Goal: Task Accomplishment & Management: Manage account settings

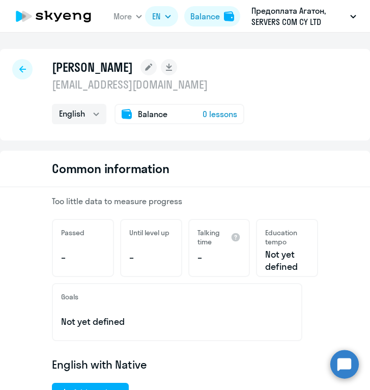
select select "english"
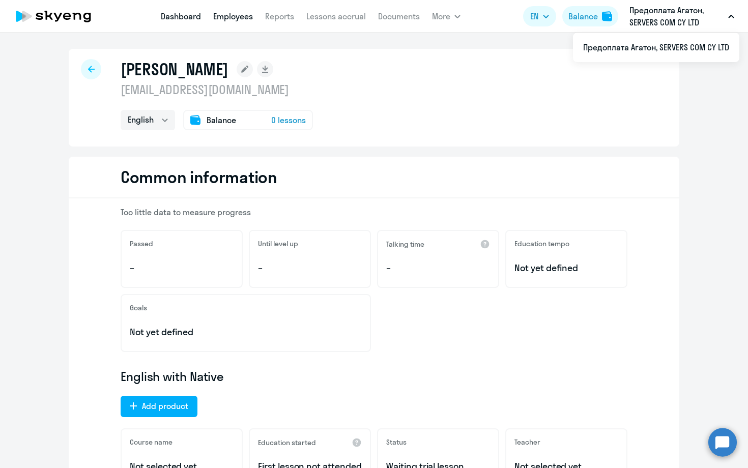
click at [189, 16] on link "Dashboard" at bounding box center [181, 16] width 40 height 10
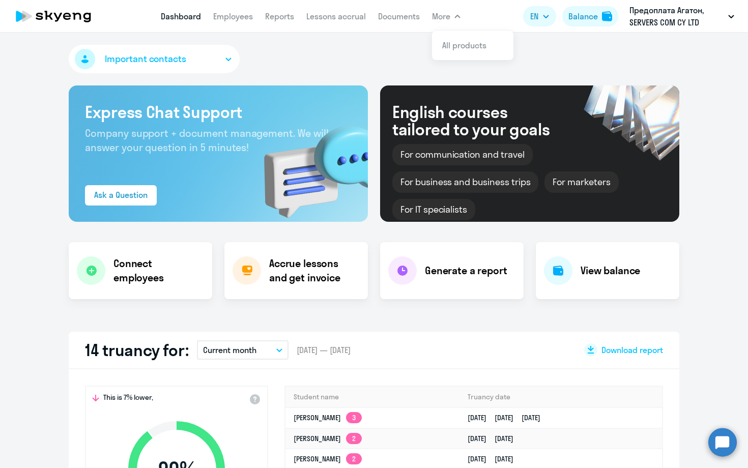
click at [369, 19] on span "More" at bounding box center [441, 16] width 18 height 12
click at [337, 14] on link "Lessons accrual" at bounding box center [336, 16] width 60 height 10
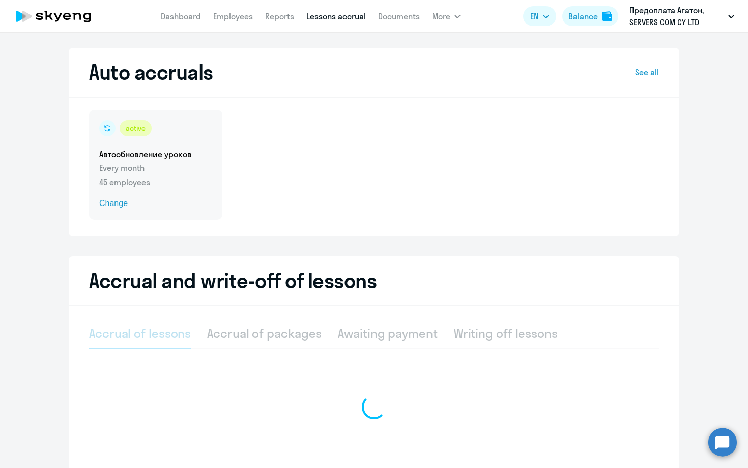
select select "10"
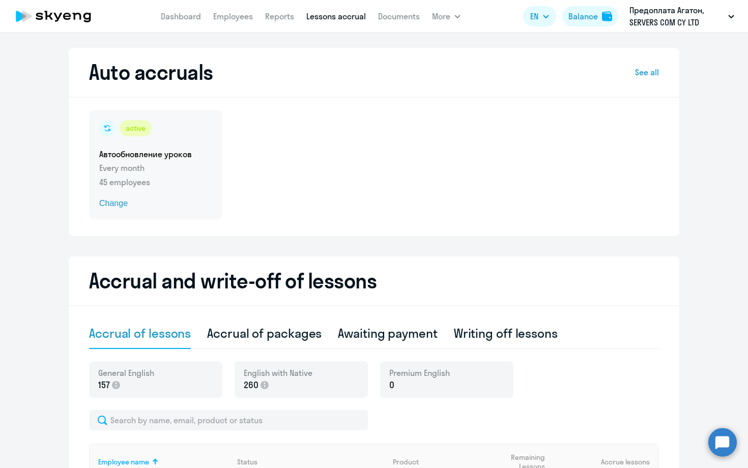
click at [168, 152] on h5 "Автообновление уроков" at bounding box center [155, 154] width 113 height 11
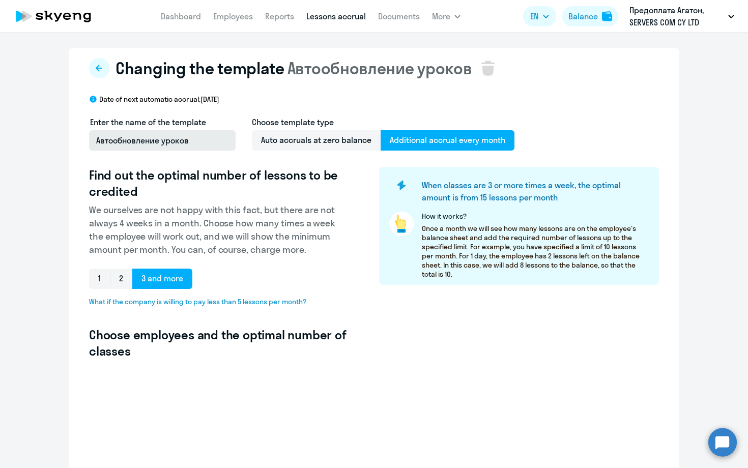
select select "10"
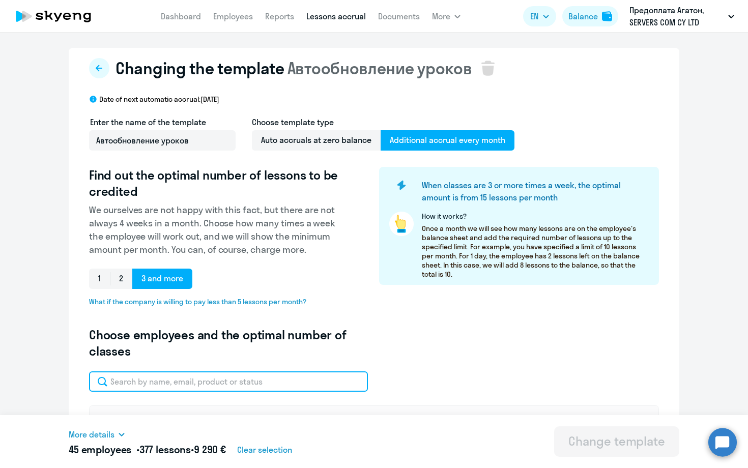
click at [200, 384] on input "text" at bounding box center [228, 382] width 279 height 20
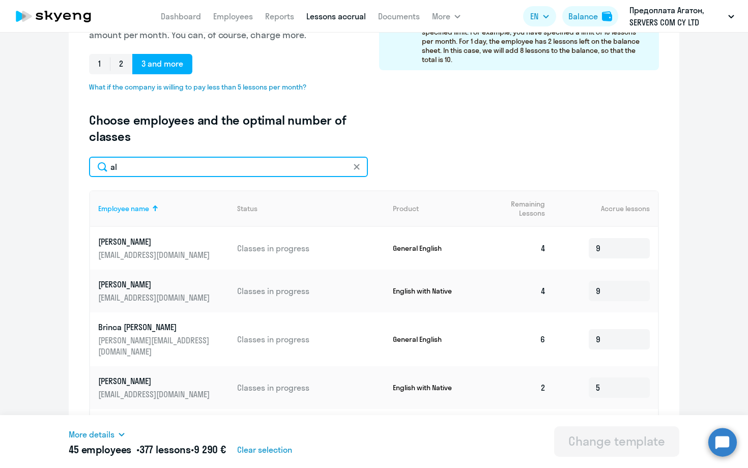
scroll to position [255, 0]
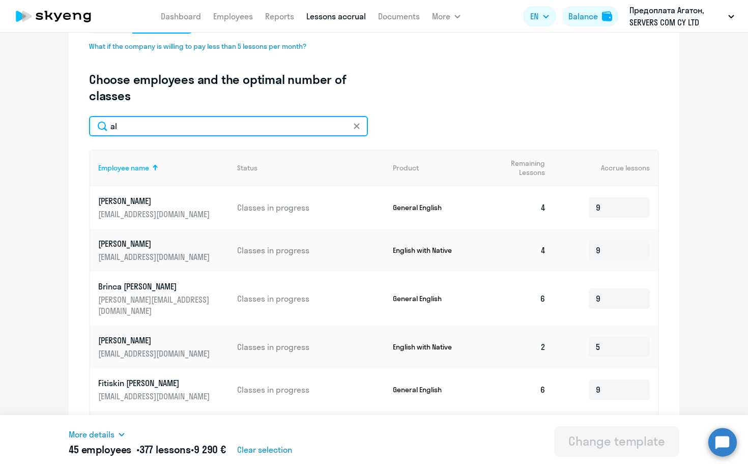
type input "a"
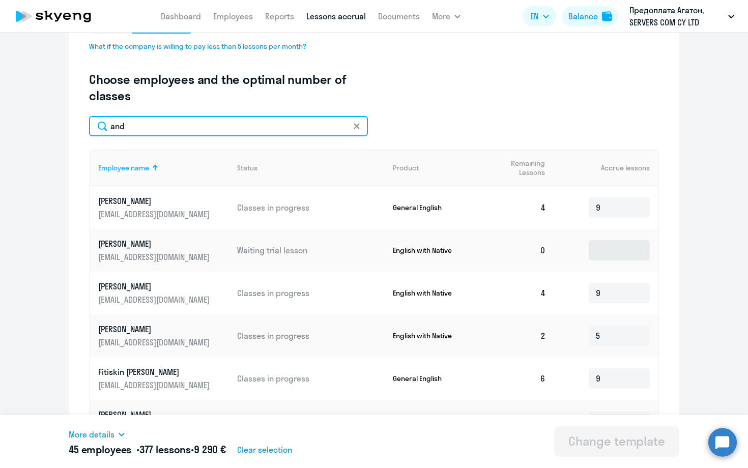
type input "and"
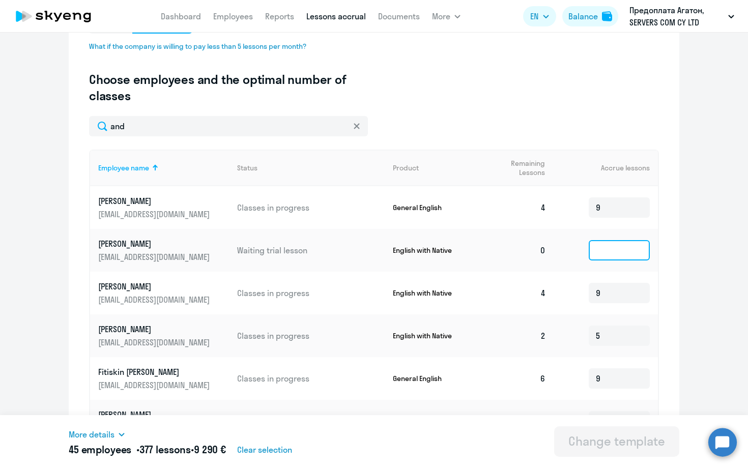
click at [369, 251] on input at bounding box center [619, 250] width 61 height 20
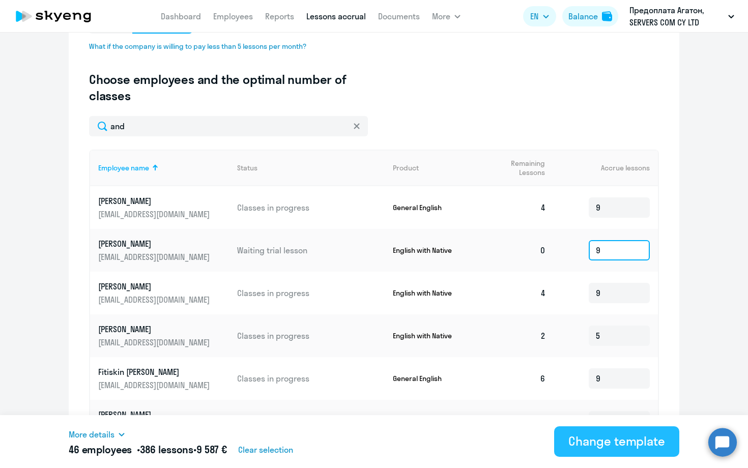
type input "9"
click at [369, 389] on div "Change template" at bounding box center [617, 441] width 97 height 16
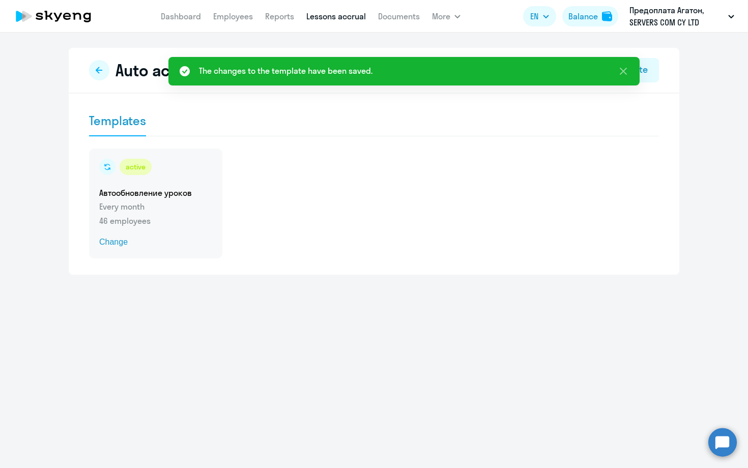
click at [177, 201] on p "Every month" at bounding box center [155, 207] width 113 height 12
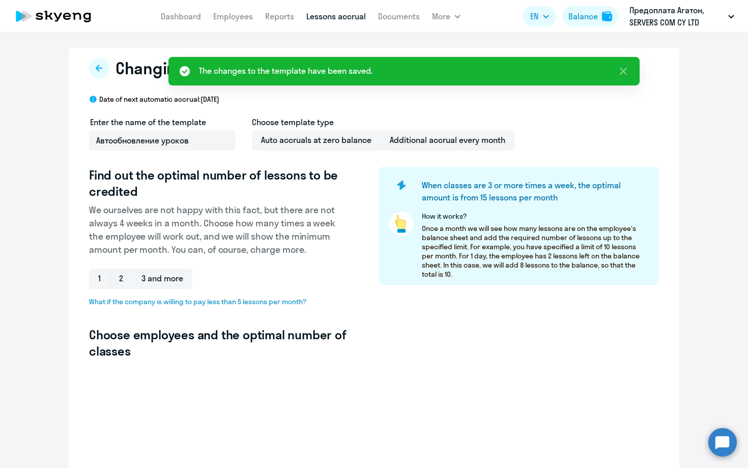
select select "10"
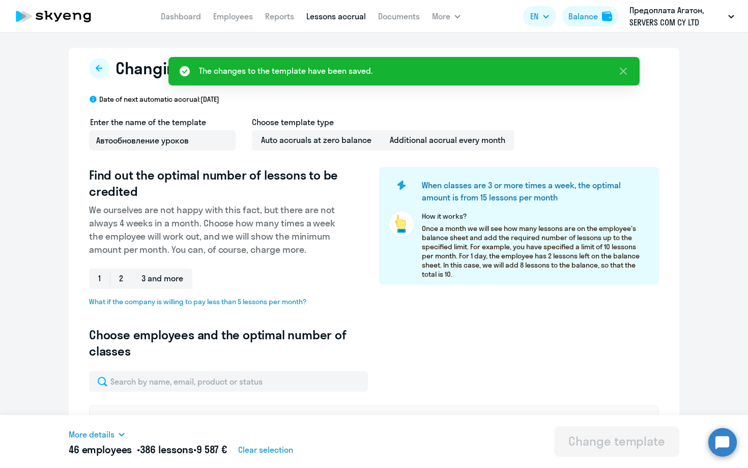
scroll to position [91, 0]
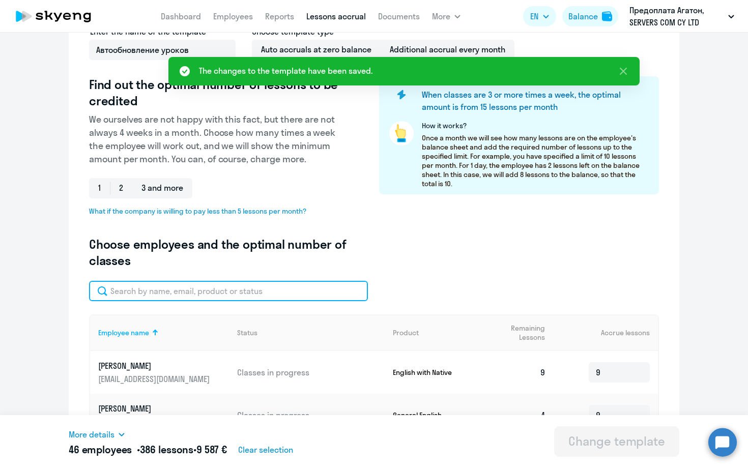
click at [202, 291] on input "text" at bounding box center [228, 291] width 279 height 20
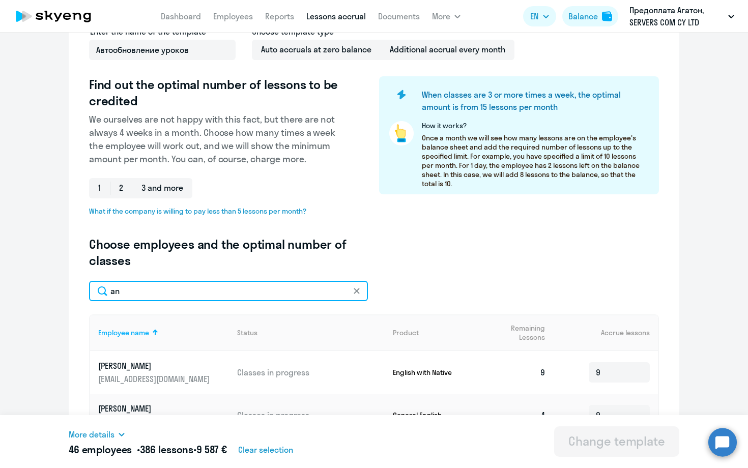
type input "and"
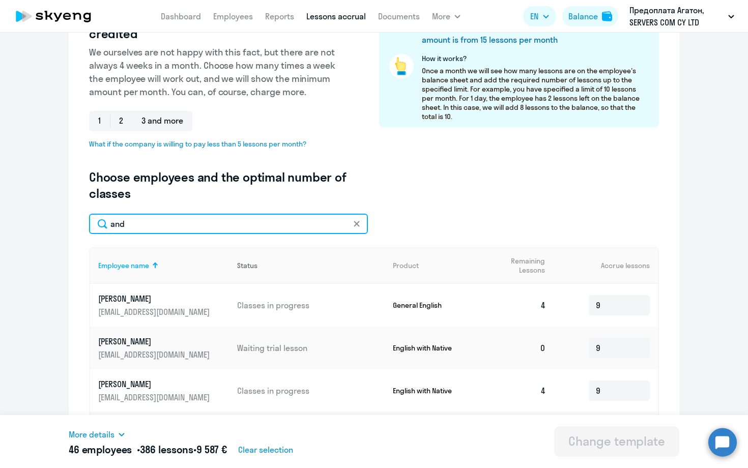
scroll to position [159, 0]
